Goal: Information Seeking & Learning: Learn about a topic

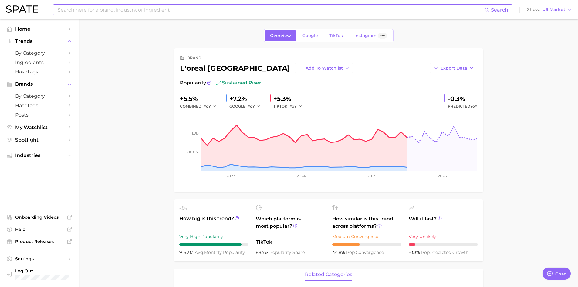
scroll to position [243, 0]
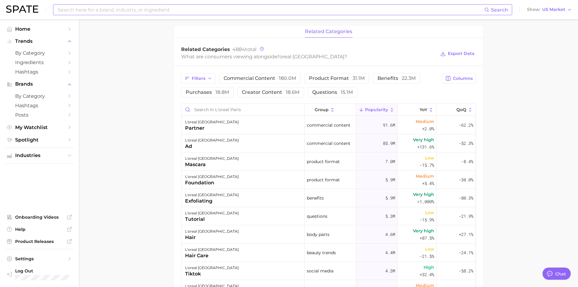
click at [111, 10] on input at bounding box center [270, 10] width 427 height 10
type input "sca"
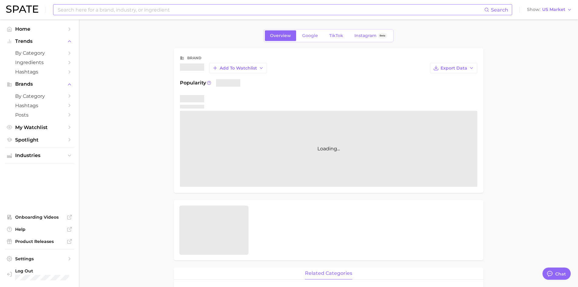
click at [117, 12] on input at bounding box center [270, 10] width 427 height 10
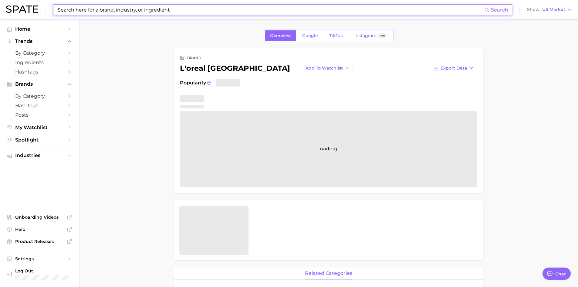
type textarea "x"
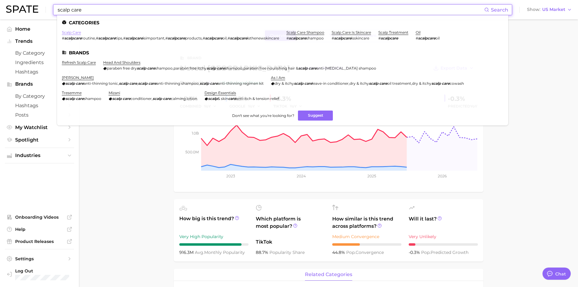
type input "scalp care"
click at [75, 31] on link "scalp care" at bounding box center [71, 32] width 19 height 5
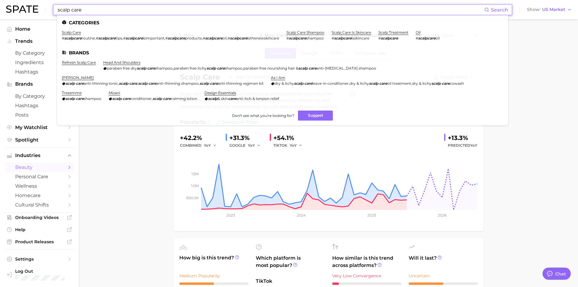
drag, startPoint x: 107, startPoint y: 11, endPoint x: 71, endPoint y: 3, distance: 36.7
click at [71, 3] on div "scalp care Search Categories scalp care # scalpcare routine , # scalpcare tips …" at bounding box center [289, 9] width 566 height 19
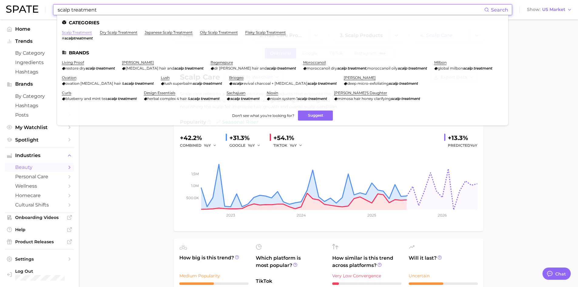
click at [87, 33] on link "scalp treatment" at bounding box center [77, 32] width 30 height 5
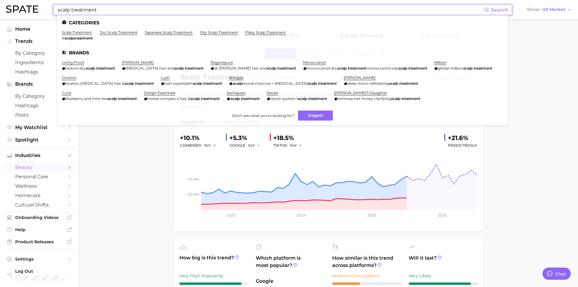
drag, startPoint x: 107, startPoint y: 10, endPoint x: 72, endPoint y: 9, distance: 34.6
click at [72, 9] on input "scalp treatment" at bounding box center [270, 10] width 427 height 10
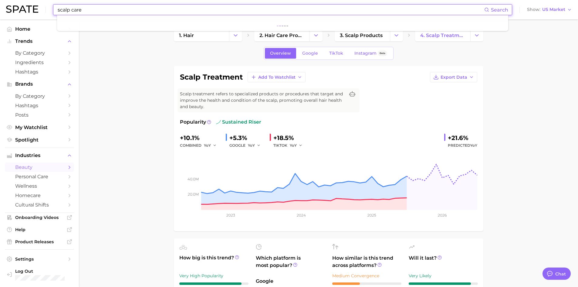
click at [87, 11] on input "scalp care" at bounding box center [270, 10] width 427 height 10
click at [92, 9] on input "scalp care" at bounding box center [270, 10] width 427 height 10
click at [498, 12] on span "Search" at bounding box center [499, 10] width 17 height 6
click at [87, 8] on input "scalp care" at bounding box center [270, 10] width 427 height 10
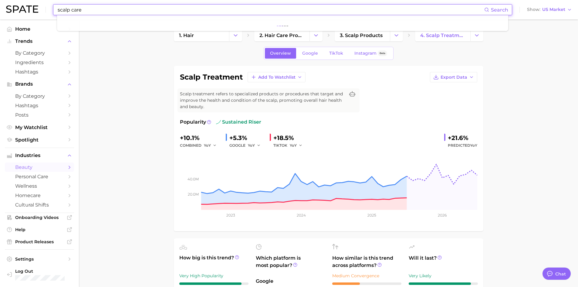
drag, startPoint x: 72, startPoint y: 10, endPoint x: 128, endPoint y: 11, distance: 55.9
click at [124, 11] on input "scalp care" at bounding box center [270, 10] width 427 height 10
type input "scalp treatment"
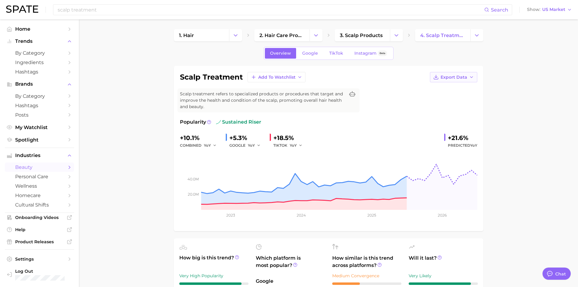
click at [445, 77] on span "Export Data" at bounding box center [454, 77] width 27 height 5
